Goal: Submit feedback/report problem

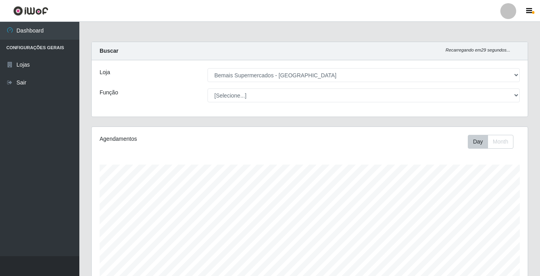
select select "250"
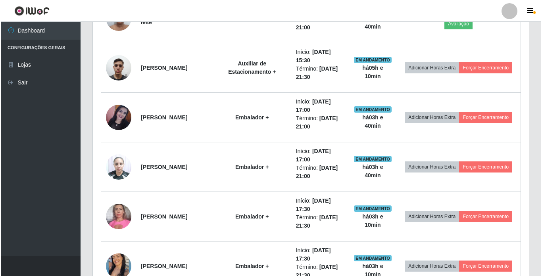
scroll to position [248, 0]
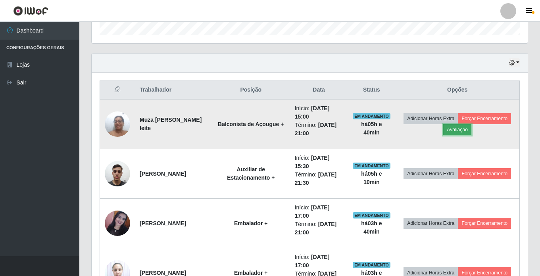
click at [471, 129] on button "Avaliação" at bounding box center [457, 129] width 28 height 11
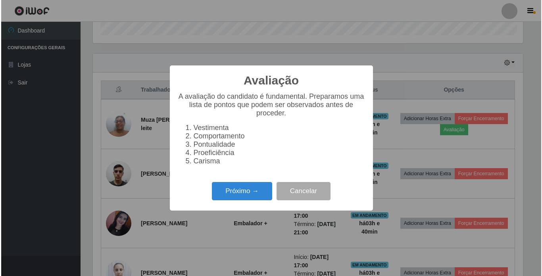
scroll to position [165, 432]
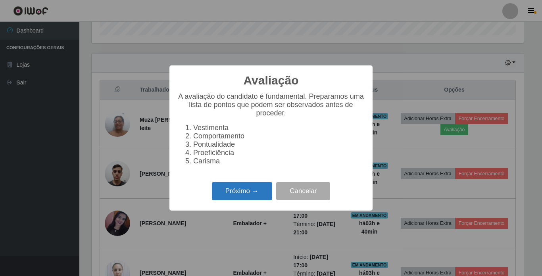
click at [248, 191] on button "Próximo →" at bounding box center [242, 191] width 60 height 19
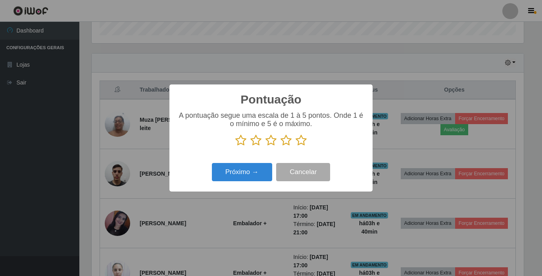
click at [304, 142] on icon at bounding box center [300, 140] width 11 height 12
click at [295, 146] on input "radio" at bounding box center [295, 146] width 0 height 0
click at [239, 170] on button "Próximo →" at bounding box center [242, 172] width 60 height 19
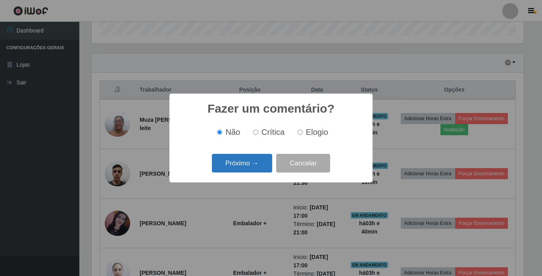
click at [257, 165] on button "Próximo →" at bounding box center [242, 163] width 60 height 19
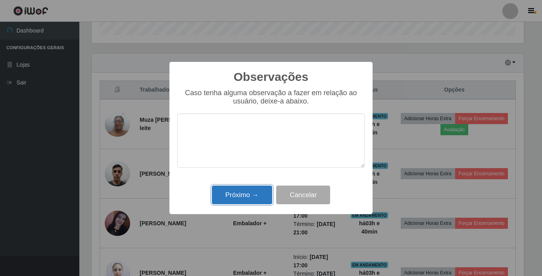
click at [256, 200] on button "Próximo →" at bounding box center [242, 195] width 60 height 19
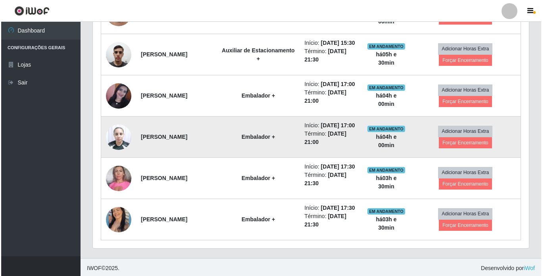
scroll to position [248, 0]
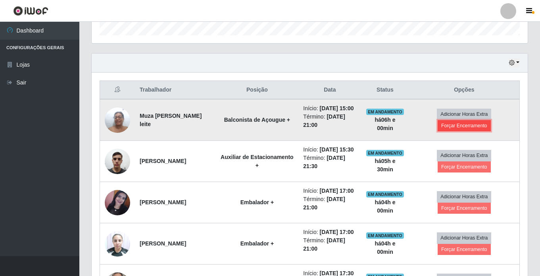
click at [464, 130] on button "Forçar Encerramento" at bounding box center [463, 125] width 53 height 11
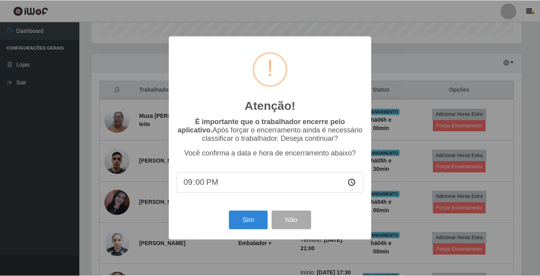
scroll to position [165, 432]
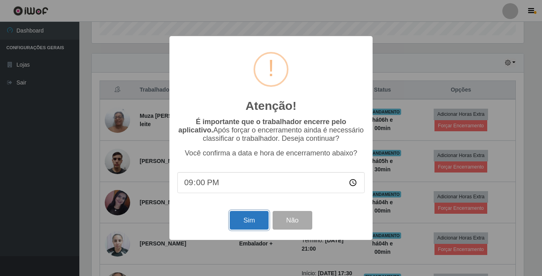
click at [253, 218] on button "Sim" at bounding box center [249, 220] width 38 height 19
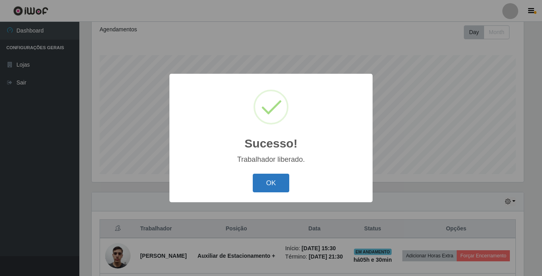
click at [269, 182] on button "OK" at bounding box center [271, 183] width 37 height 19
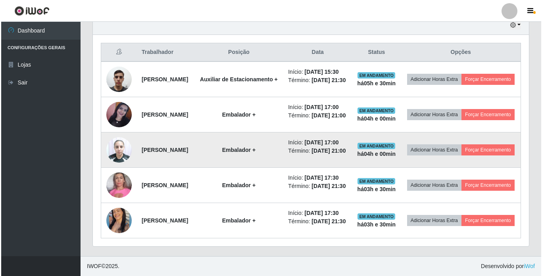
scroll to position [318, 0]
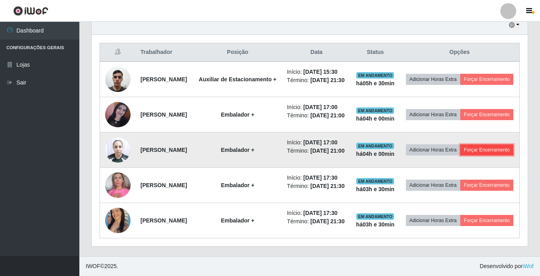
click at [474, 155] on button "Forçar Encerramento" at bounding box center [486, 149] width 53 height 11
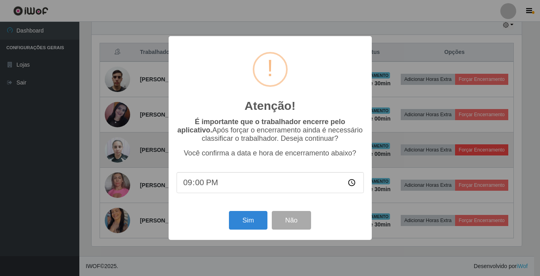
scroll to position [165, 432]
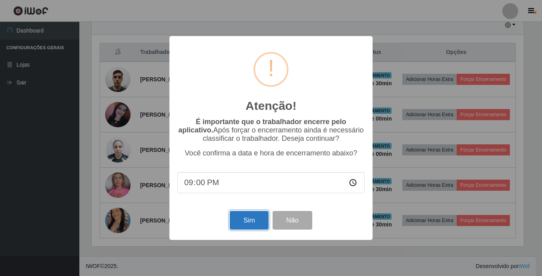
click at [242, 221] on button "Sim" at bounding box center [249, 220] width 38 height 19
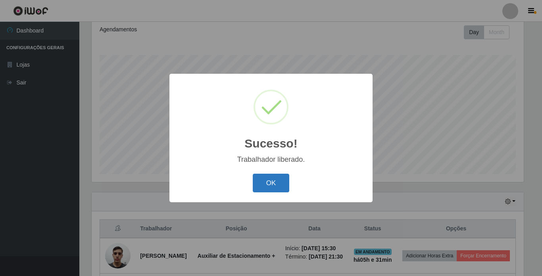
click at [268, 177] on button "OK" at bounding box center [271, 183] width 37 height 19
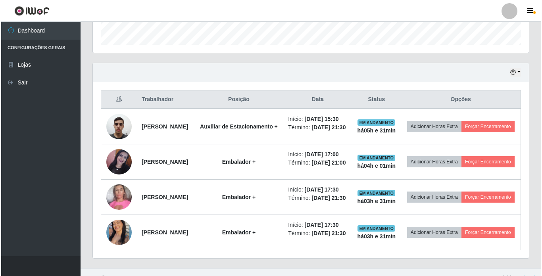
scroll to position [268, 0]
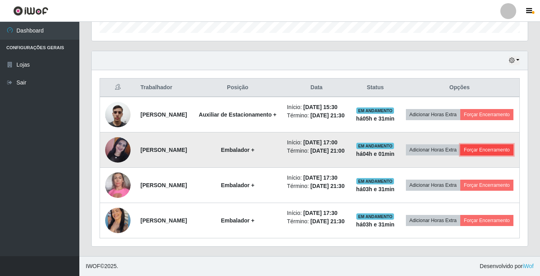
click at [467, 155] on button "Forçar Encerramento" at bounding box center [486, 149] width 53 height 11
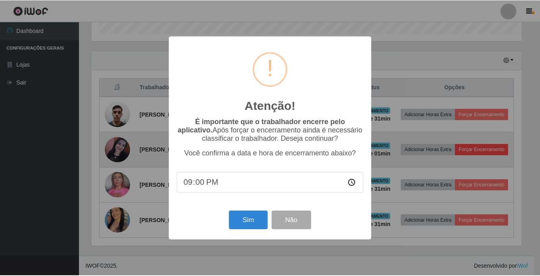
scroll to position [165, 432]
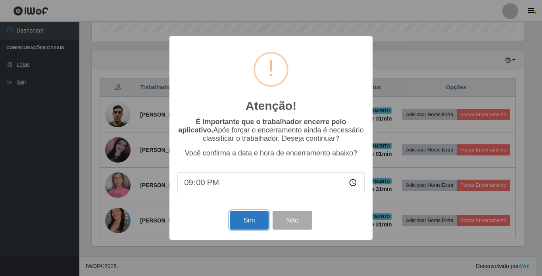
click at [239, 227] on button "Sim" at bounding box center [249, 220] width 38 height 19
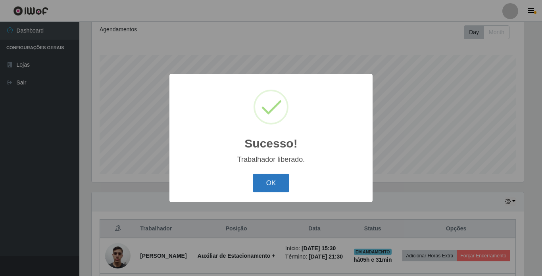
click at [267, 183] on button "OK" at bounding box center [271, 183] width 37 height 19
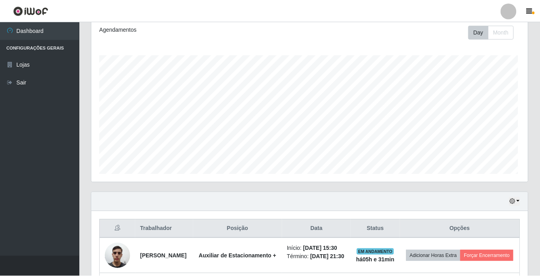
scroll to position [0, 0]
